Goal: Information Seeking & Learning: Learn about a topic

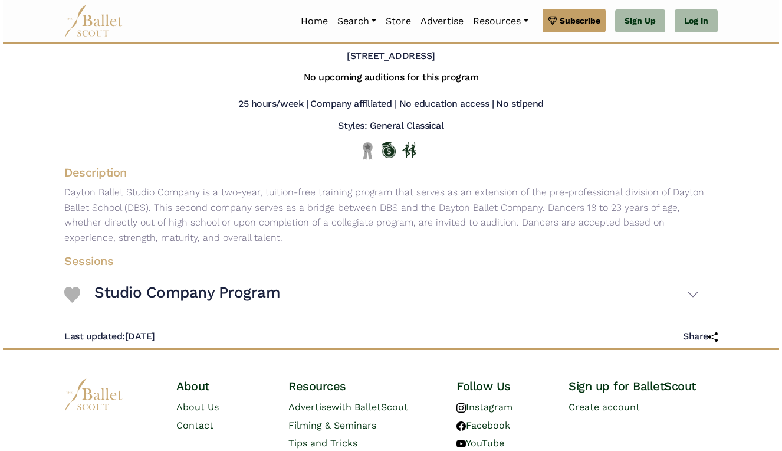
scroll to position [94, 0]
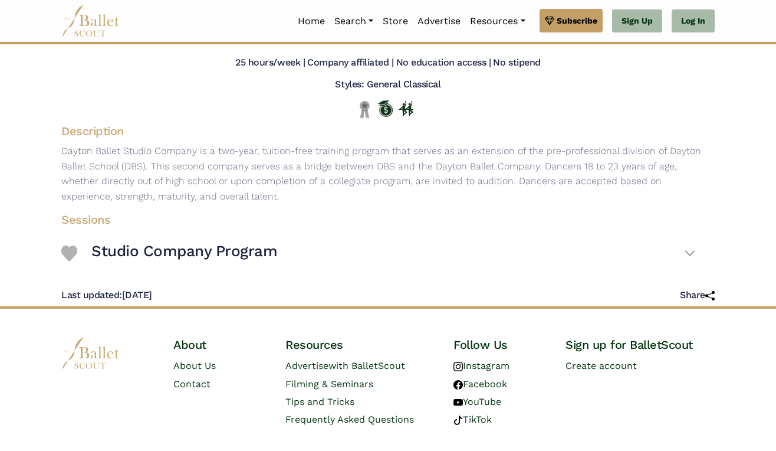
click at [71, 250] on img at bounding box center [69, 253] width 16 height 16
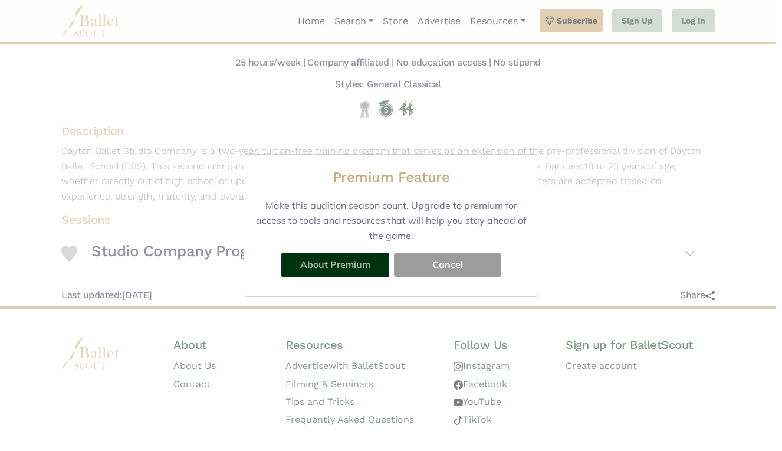
click at [365, 267] on link "About Premium" at bounding box center [335, 264] width 70 height 12
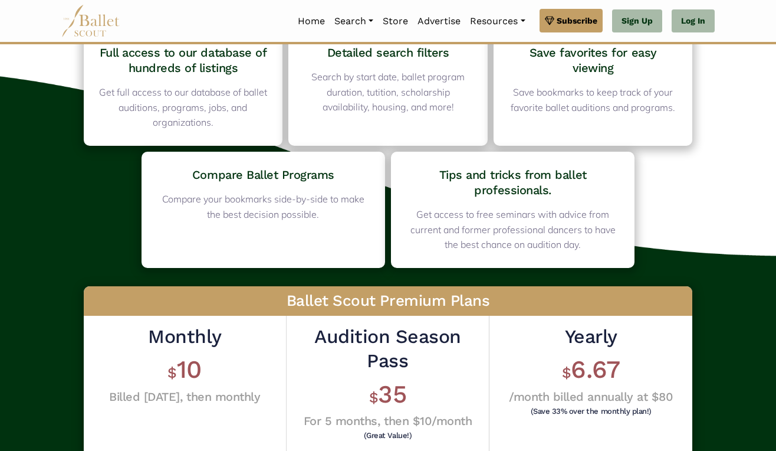
scroll to position [40, 0]
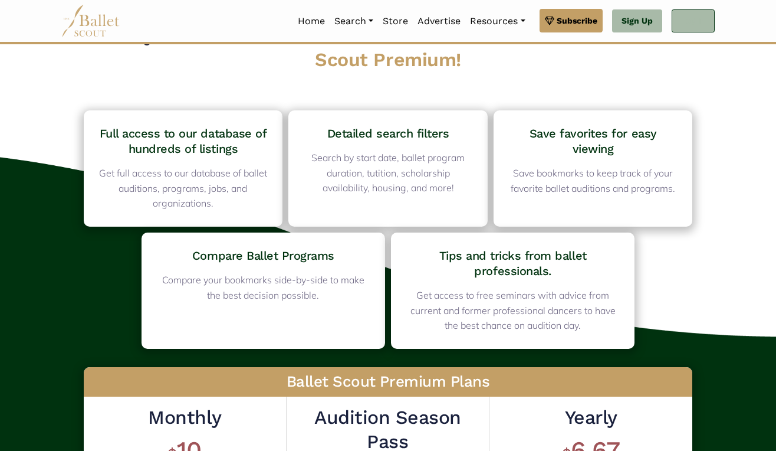
click at [704, 20] on link "Log In" at bounding box center [693, 21] width 43 height 24
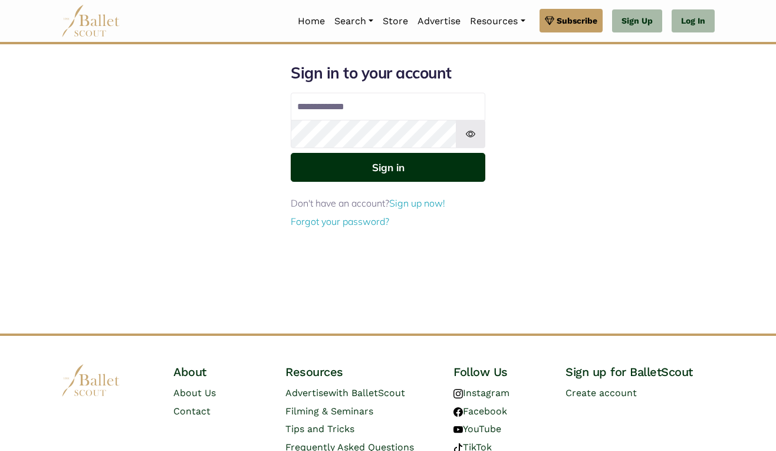
type input "**********"
click at [388, 168] on button "Sign in" at bounding box center [388, 167] width 195 height 29
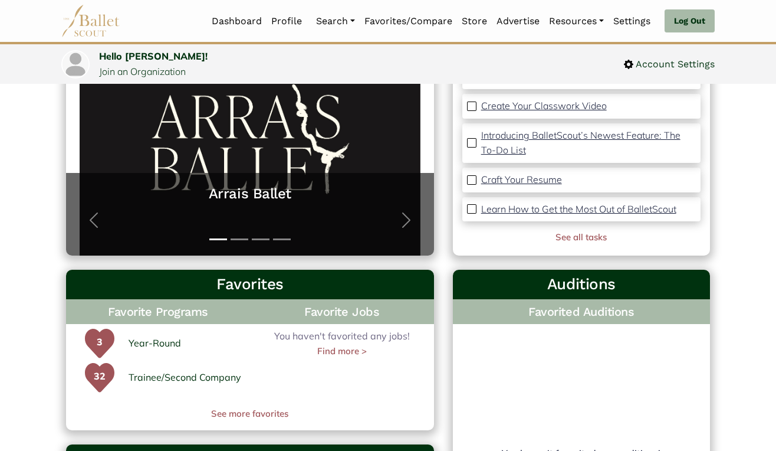
scroll to position [214, 0]
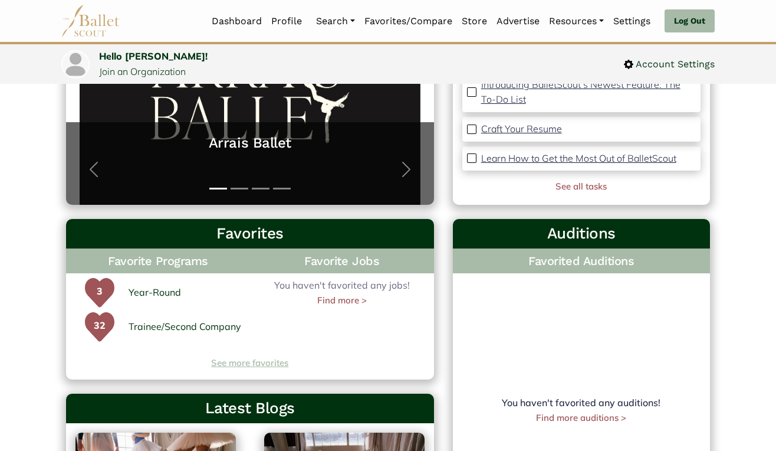
click at [274, 367] on link "See more favorites" at bounding box center [250, 363] width 368 height 14
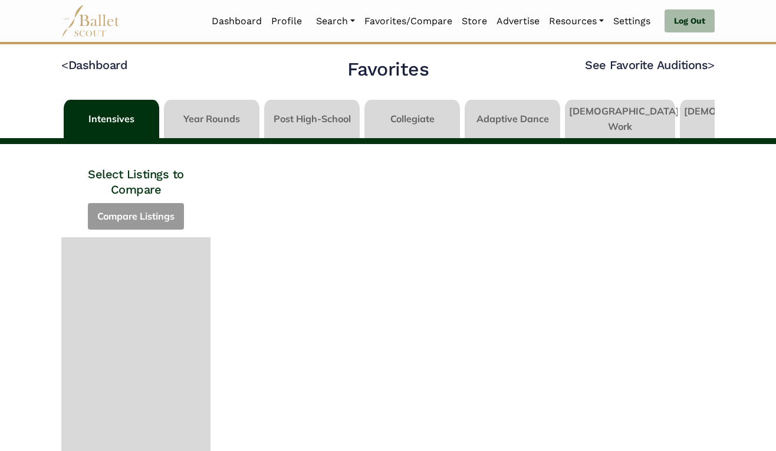
click at [196, 114] on link at bounding box center [212, 117] width 96 height 34
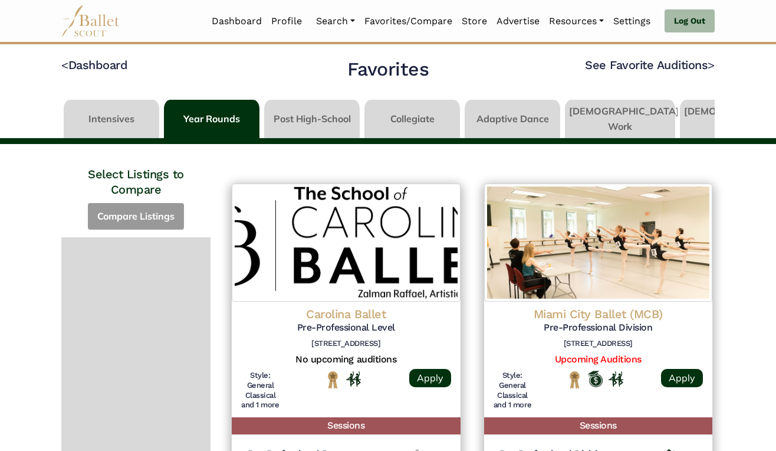
click at [304, 132] on link at bounding box center [312, 117] width 96 height 34
click at [301, 123] on link at bounding box center [312, 117] width 96 height 34
click at [296, 116] on link at bounding box center [312, 117] width 96 height 34
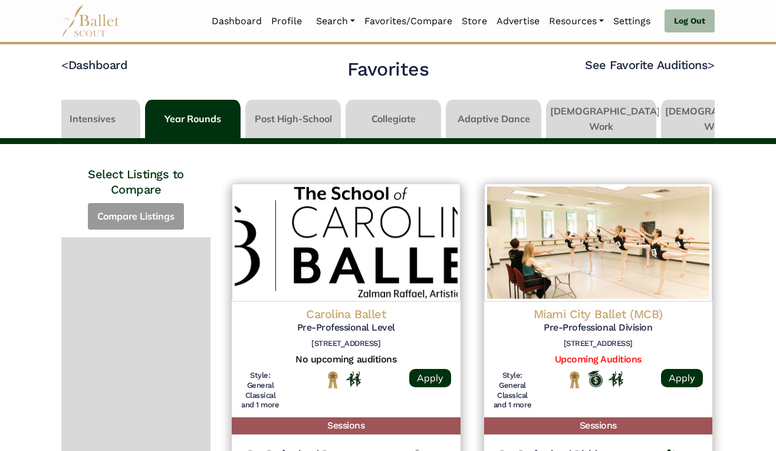
scroll to position [0, 54]
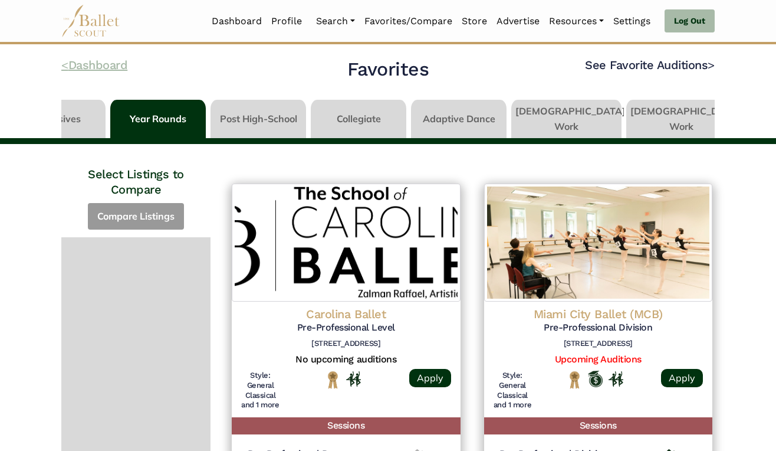
click at [105, 68] on link "< Dashboard" at bounding box center [94, 65] width 66 height 14
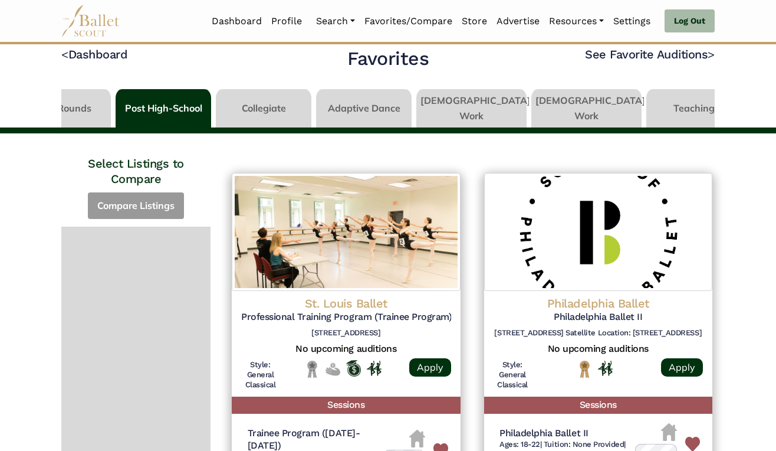
scroll to position [12, 0]
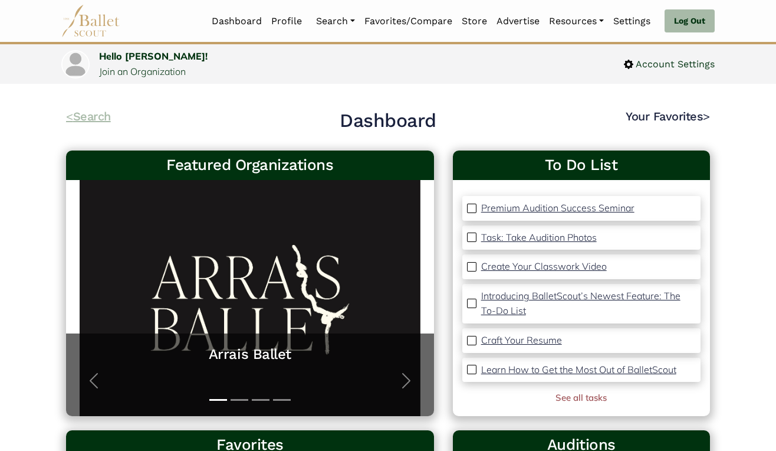
scroll to position [7, 0]
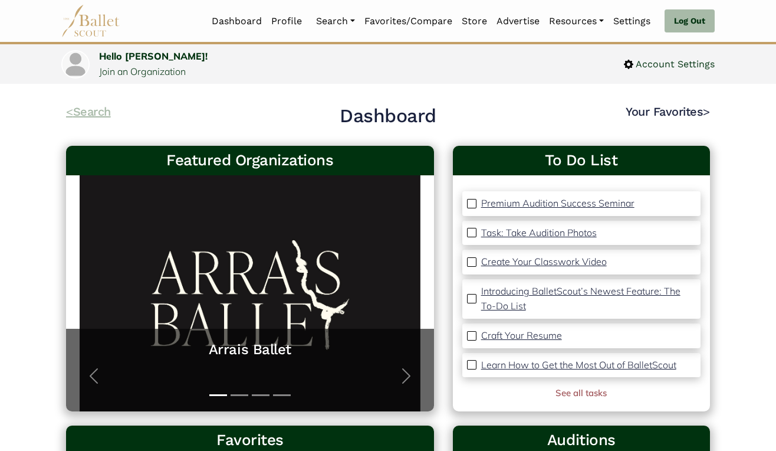
click at [99, 116] on link "< Search" at bounding box center [88, 111] width 45 height 14
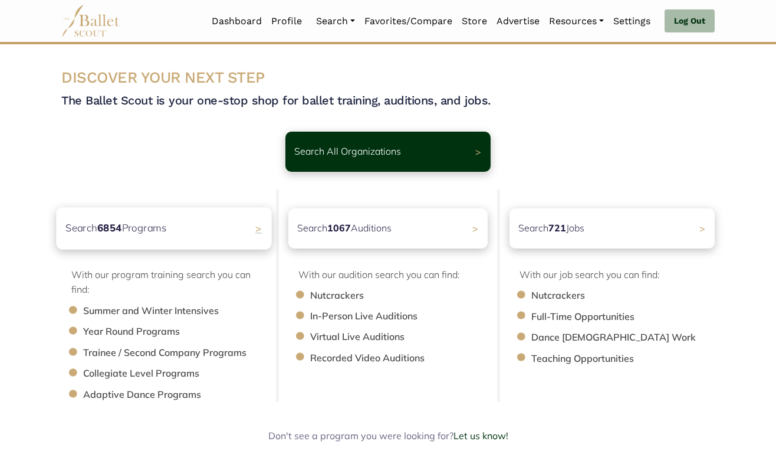
click at [216, 226] on div "Search 6854 Programs >" at bounding box center [163, 228] width 215 height 42
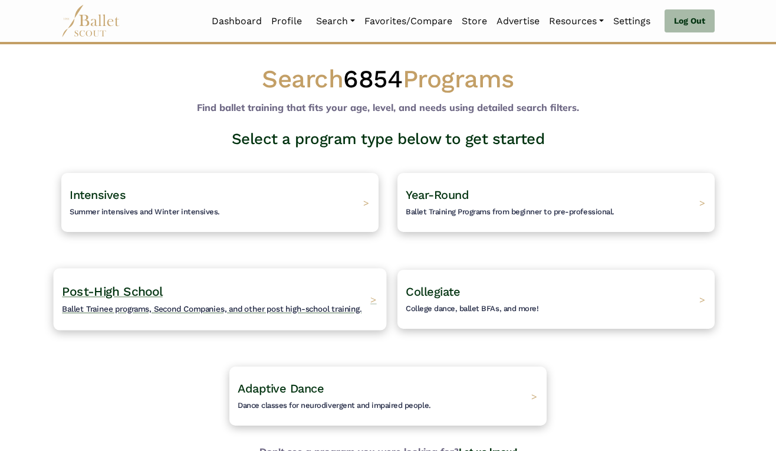
click at [240, 294] on h4 "Post-High School Ballet Trainee programs, Second Companies, and other post high…" at bounding box center [212, 299] width 300 height 32
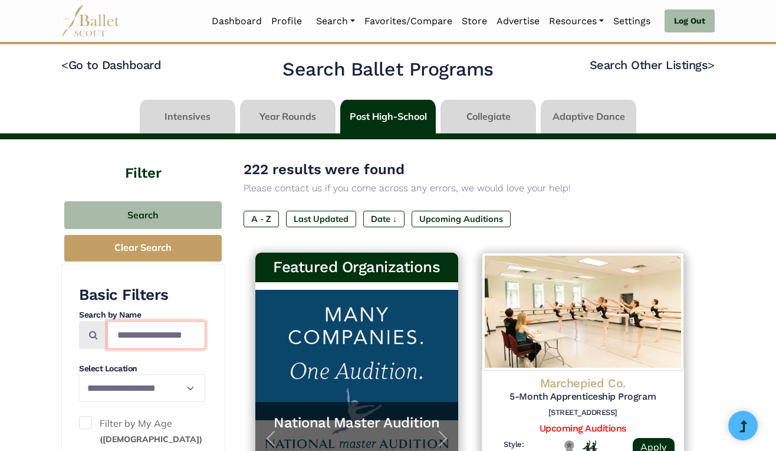
click at [145, 340] on input "Search by names..." at bounding box center [156, 335] width 98 height 28
type input "*"
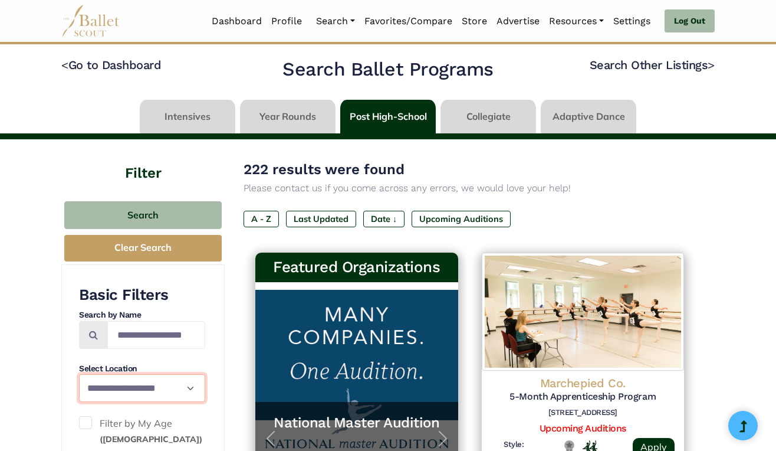
click at [137, 381] on select "**********" at bounding box center [142, 388] width 126 height 28
select select "**"
click at [79, 374] on select "**********" at bounding box center [142, 388] width 126 height 28
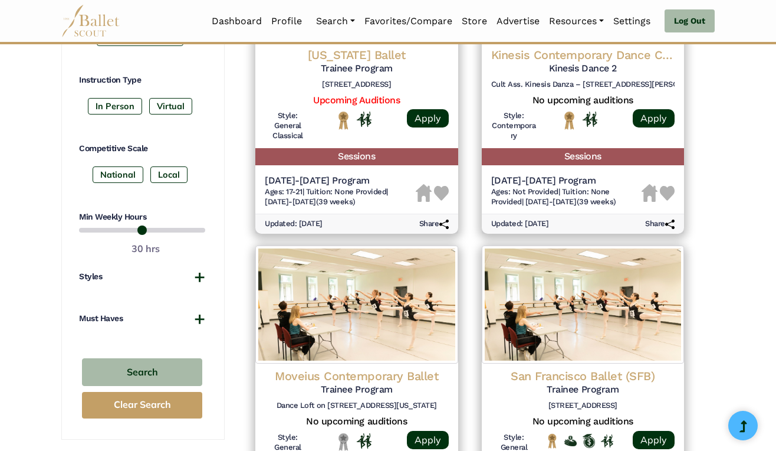
scroll to position [656, 0]
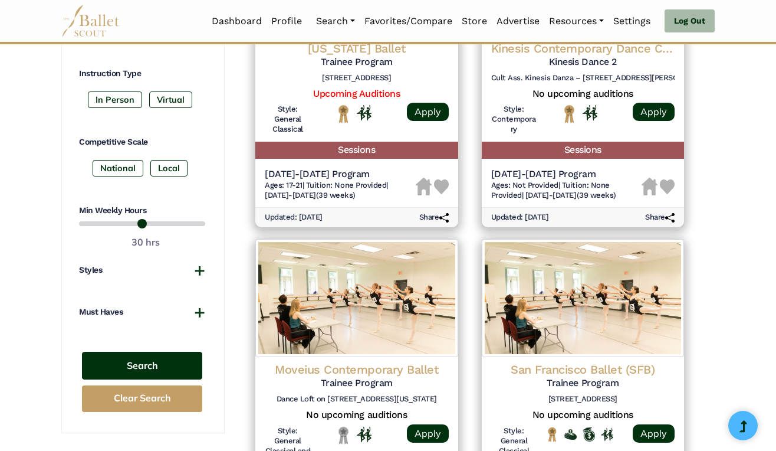
click at [140, 366] on button "Search" at bounding box center [142, 366] width 120 height 28
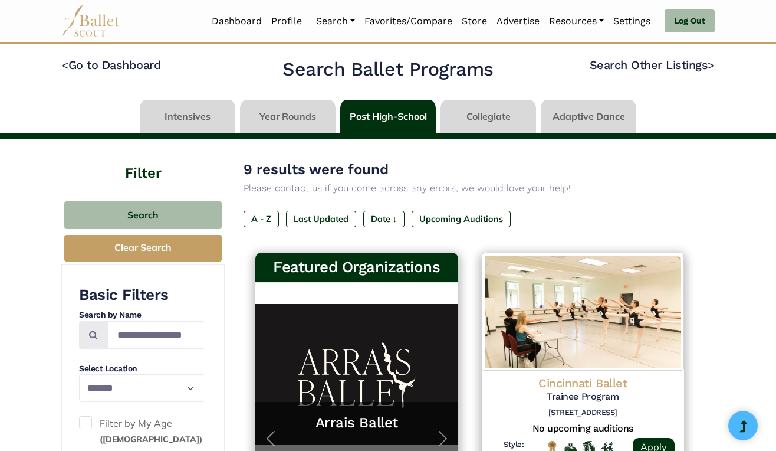
select select "**"
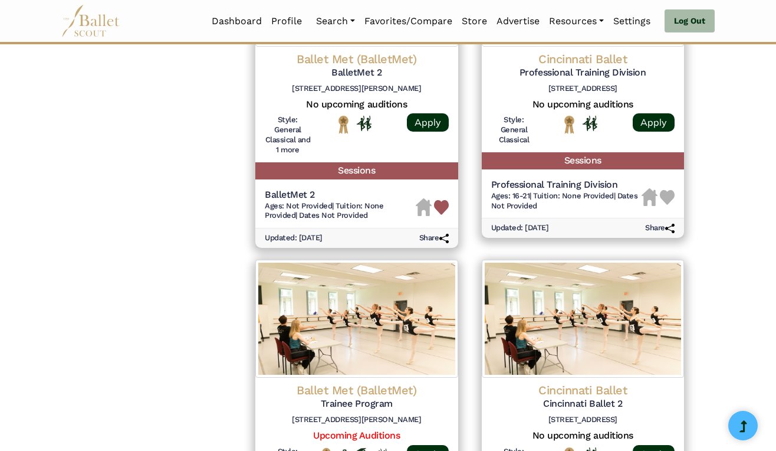
scroll to position [1291, 0]
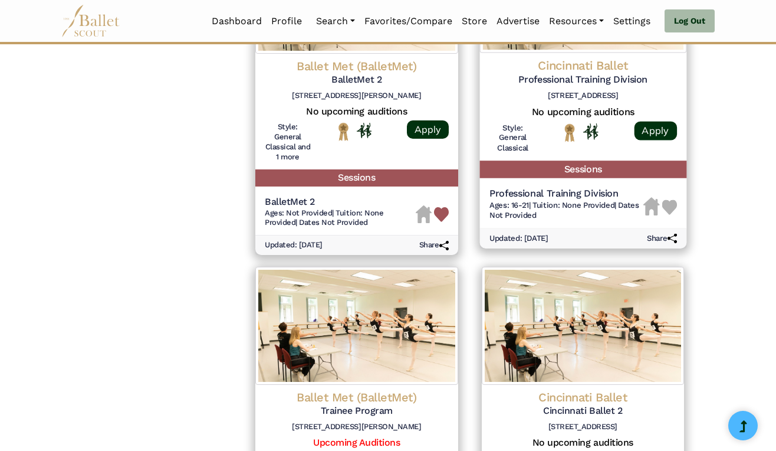
click at [673, 205] on img at bounding box center [669, 206] width 15 height 15
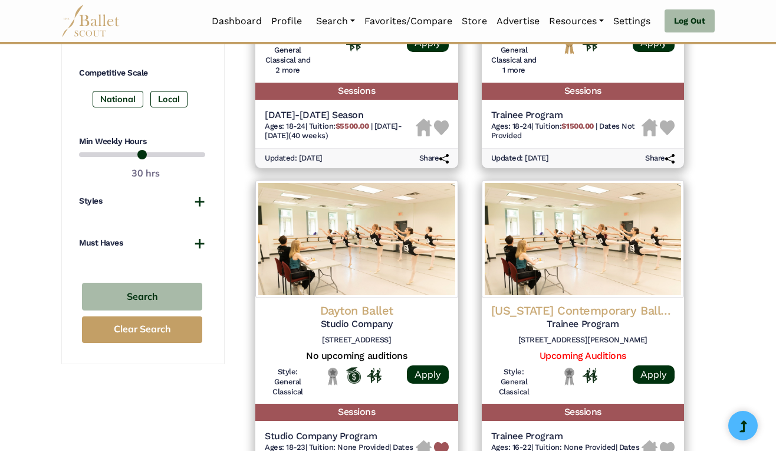
scroll to position [730, 0]
